Goal: Navigation & Orientation: Find specific page/section

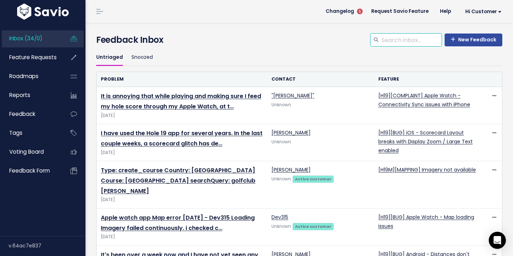
click at [396, 42] on input "search" at bounding box center [411, 40] width 61 height 13
type input "t"
type input "request"
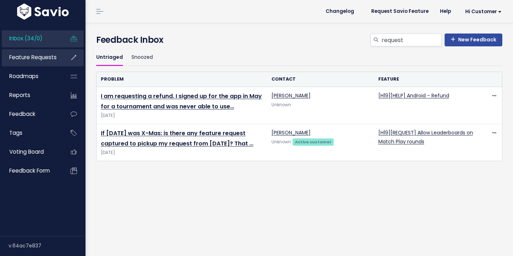
click at [32, 61] on span "Feature Requests" at bounding box center [32, 56] width 47 height 7
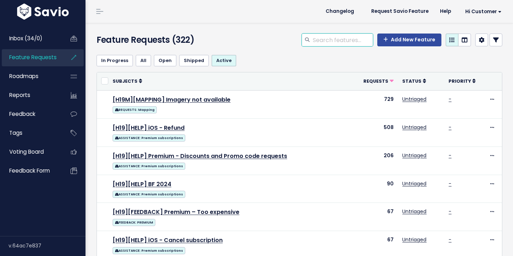
click at [347, 37] on input "search" at bounding box center [342, 40] width 61 height 13
type input "request"
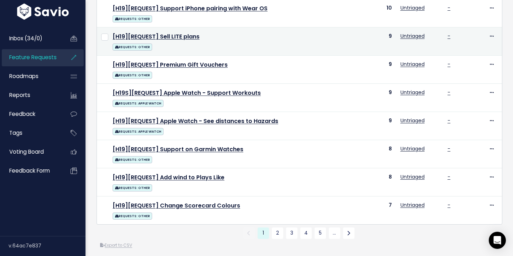
scroll to position [408, 0]
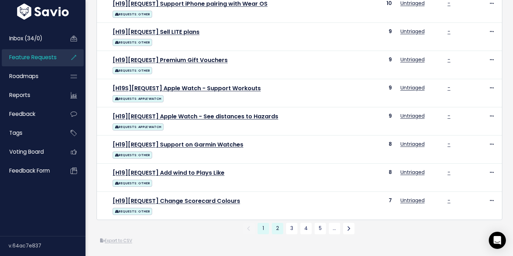
click at [279, 228] on link "2" at bounding box center [277, 228] width 11 height 11
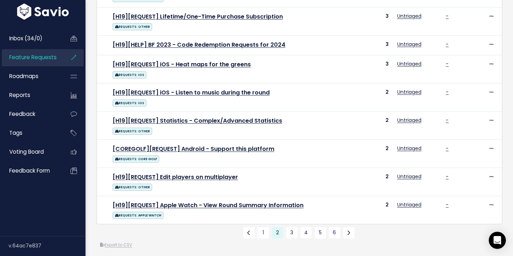
scroll to position [414, 0]
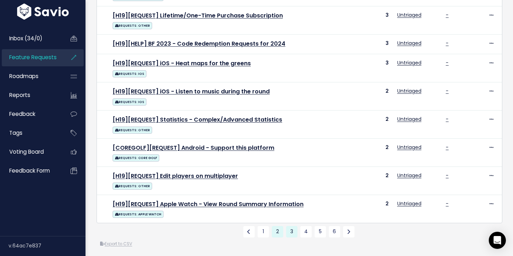
click at [290, 232] on link "3" at bounding box center [291, 231] width 11 height 11
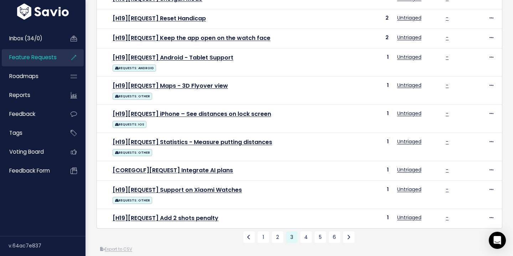
scroll to position [383, 0]
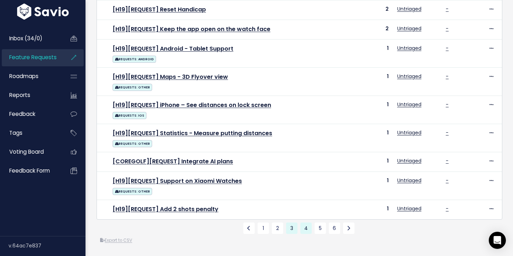
click at [307, 227] on link "4" at bounding box center [306, 227] width 11 height 11
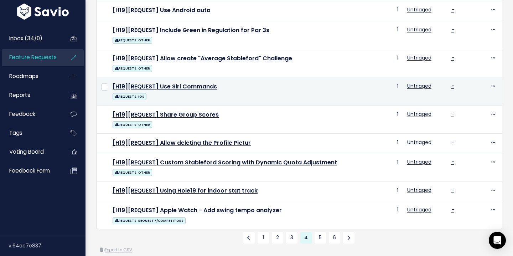
scroll to position [399, 0]
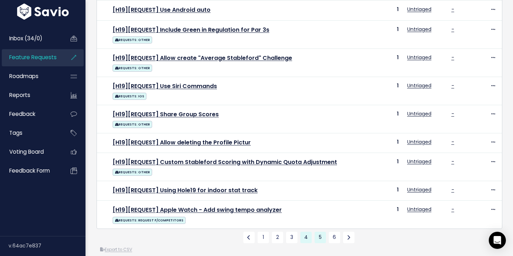
click at [319, 238] on link "5" at bounding box center [320, 237] width 11 height 11
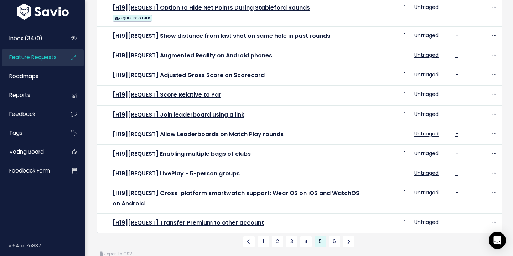
scroll to position [292, 0]
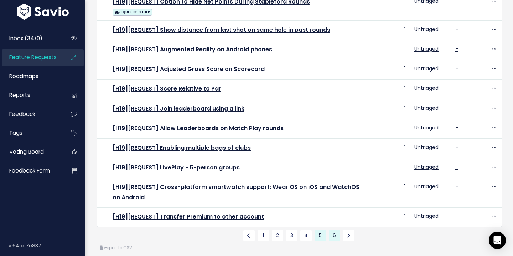
click at [331, 236] on link "6" at bounding box center [334, 235] width 11 height 11
